Goal: Task Accomplishment & Management: Use online tool/utility

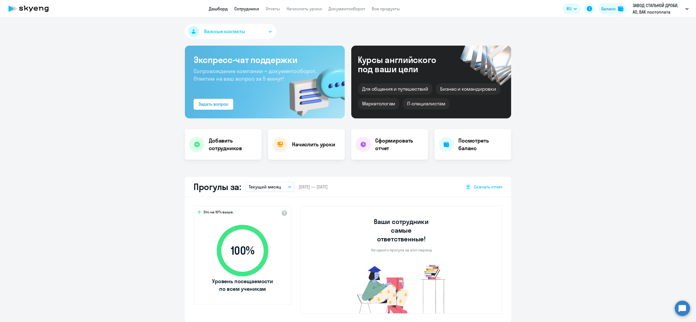
click at [241, 7] on link "Сотрудники" at bounding box center [246, 8] width 25 height 5
select select "30"
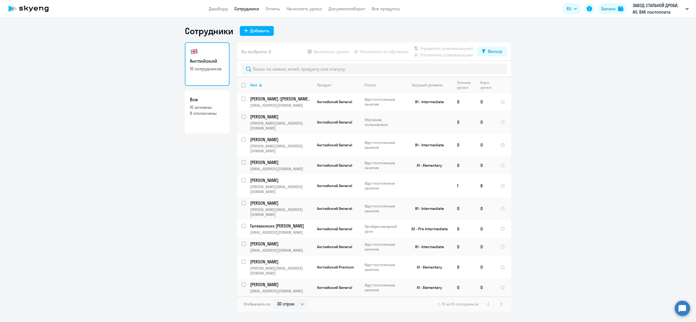
click at [314, 5] on app-menu-item-link "Начислить уроки" at bounding box center [304, 8] width 35 height 7
click at [317, 9] on link "Начислить уроки" at bounding box center [304, 8] width 35 height 5
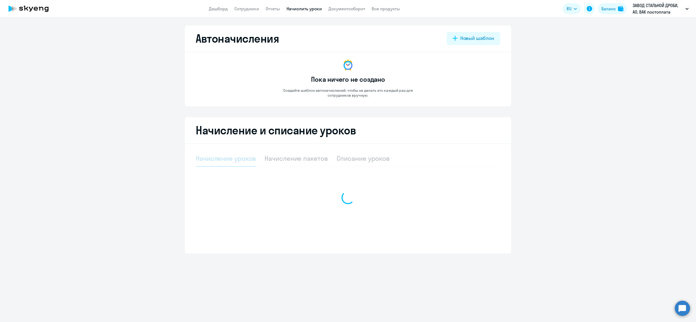
select select "10"
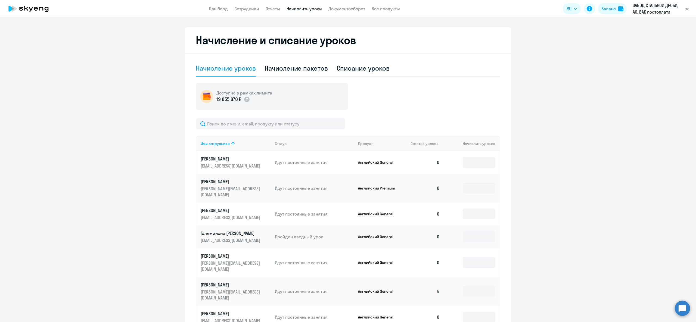
scroll to position [170, 0]
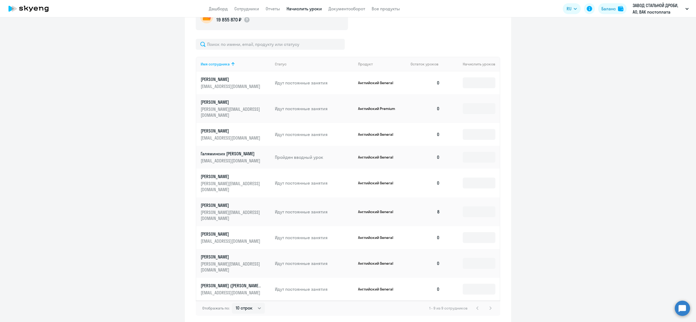
click at [498, 123] on div "Начисление и списание уроков Начисление уроков Начисление пакетов Списание урок…" at bounding box center [348, 136] width 326 height 377
click at [490, 129] on input at bounding box center [479, 134] width 33 height 11
type input "1"
click at [562, 120] on ng-component "Автоначисления Новый шаблон Пока ничего не создано Создайте шаблон автоначислен…" at bounding box center [348, 90] width 696 height 469
